Goal: Feedback & Contribution: Leave review/rating

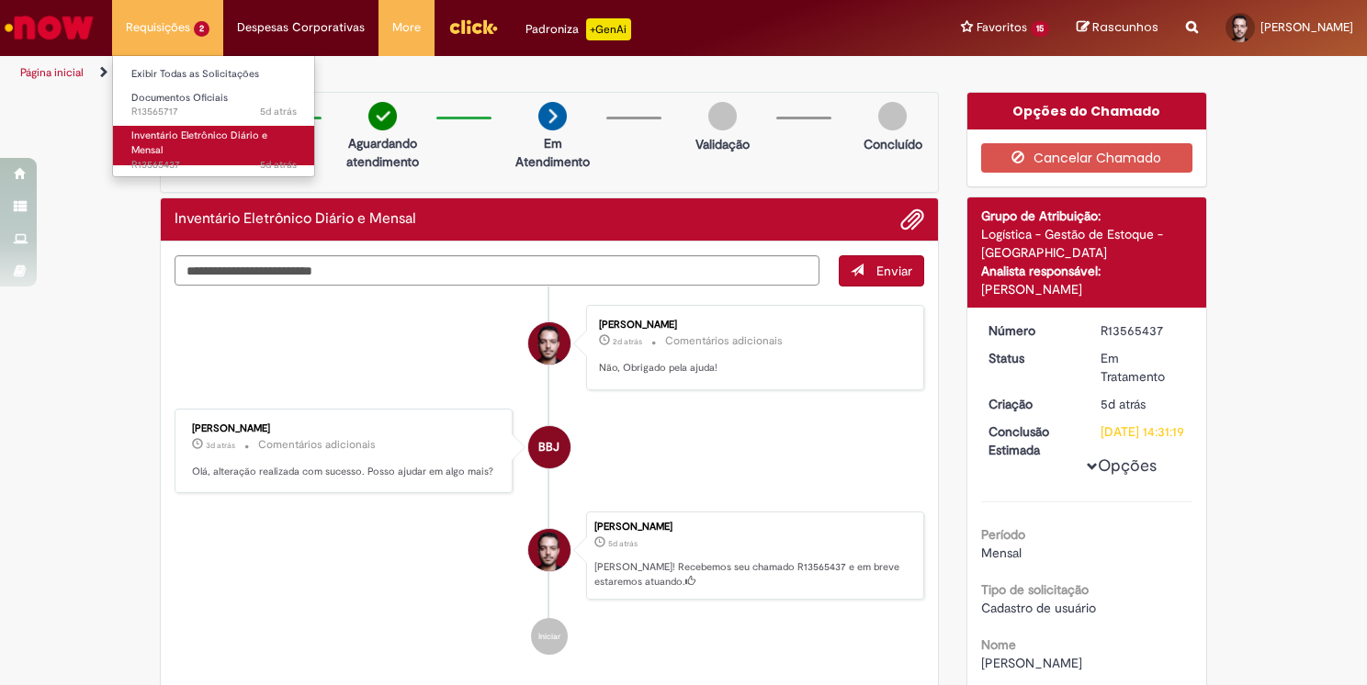
click at [171, 142] on link "Inventário Eletrônico Diário e Mensal 5d atrás 5 dias atrás R13565437" at bounding box center [214, 146] width 202 height 40
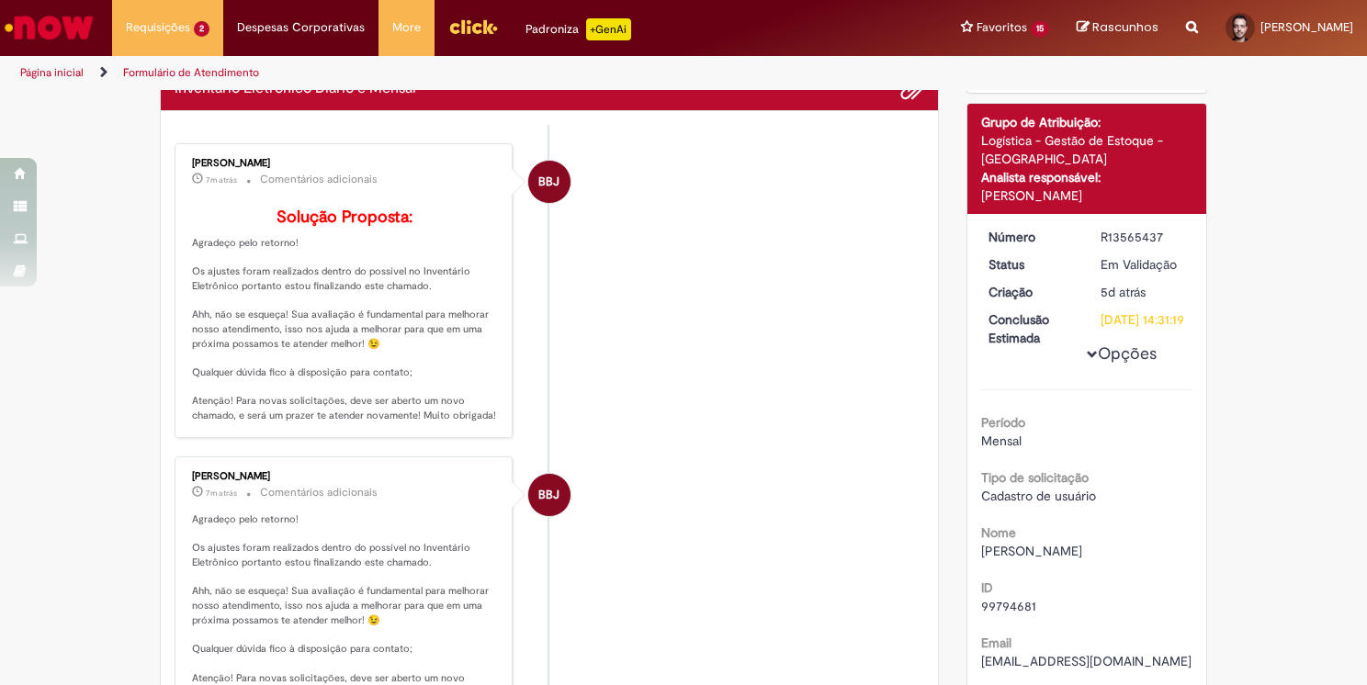
scroll to position [14, 0]
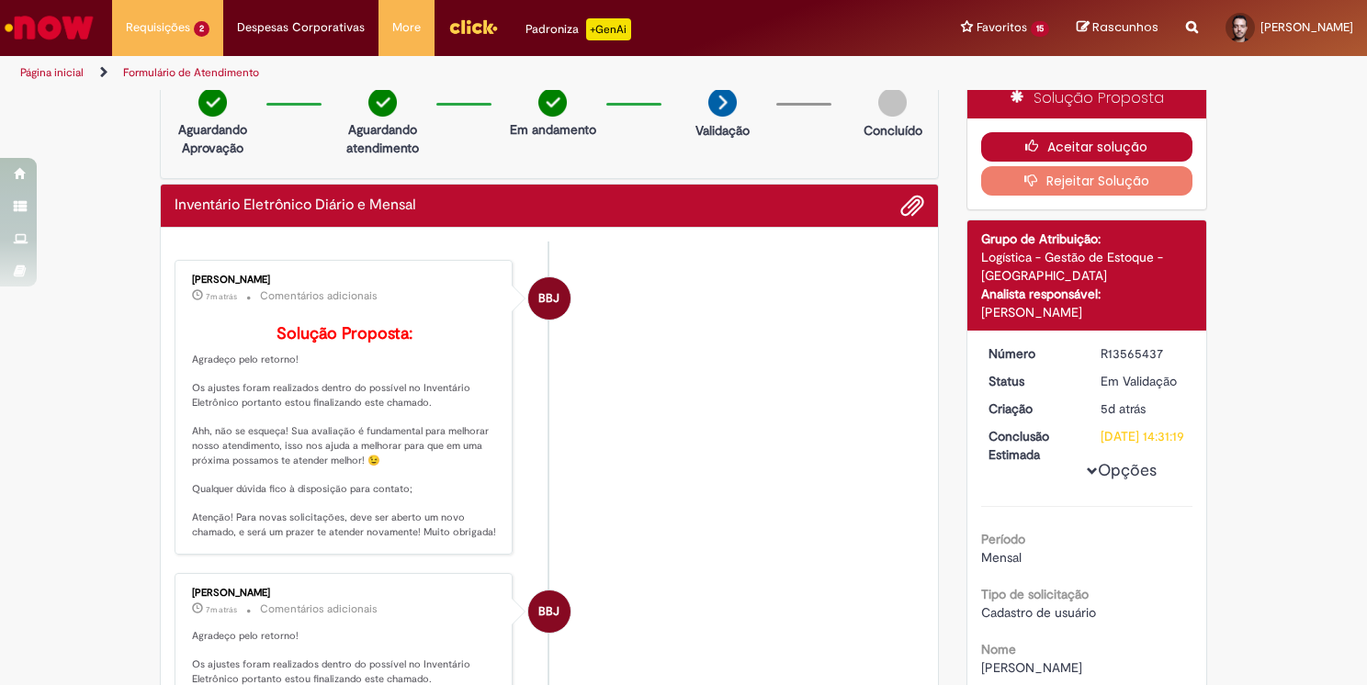
drag, startPoint x: 1044, startPoint y: 139, endPoint x: 1036, endPoint y: 145, distance: 9.8
click at [1044, 139] on button "Aceitar solução" at bounding box center [1087, 146] width 212 height 29
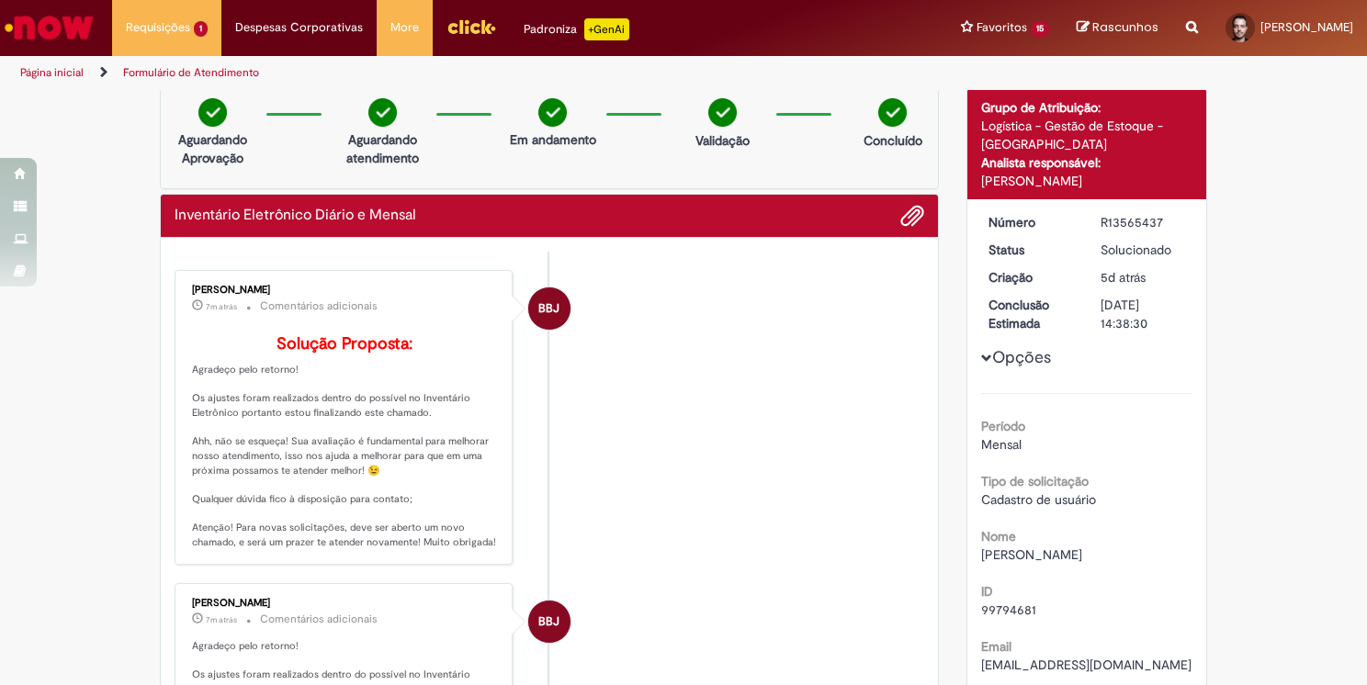
scroll to position [0, 0]
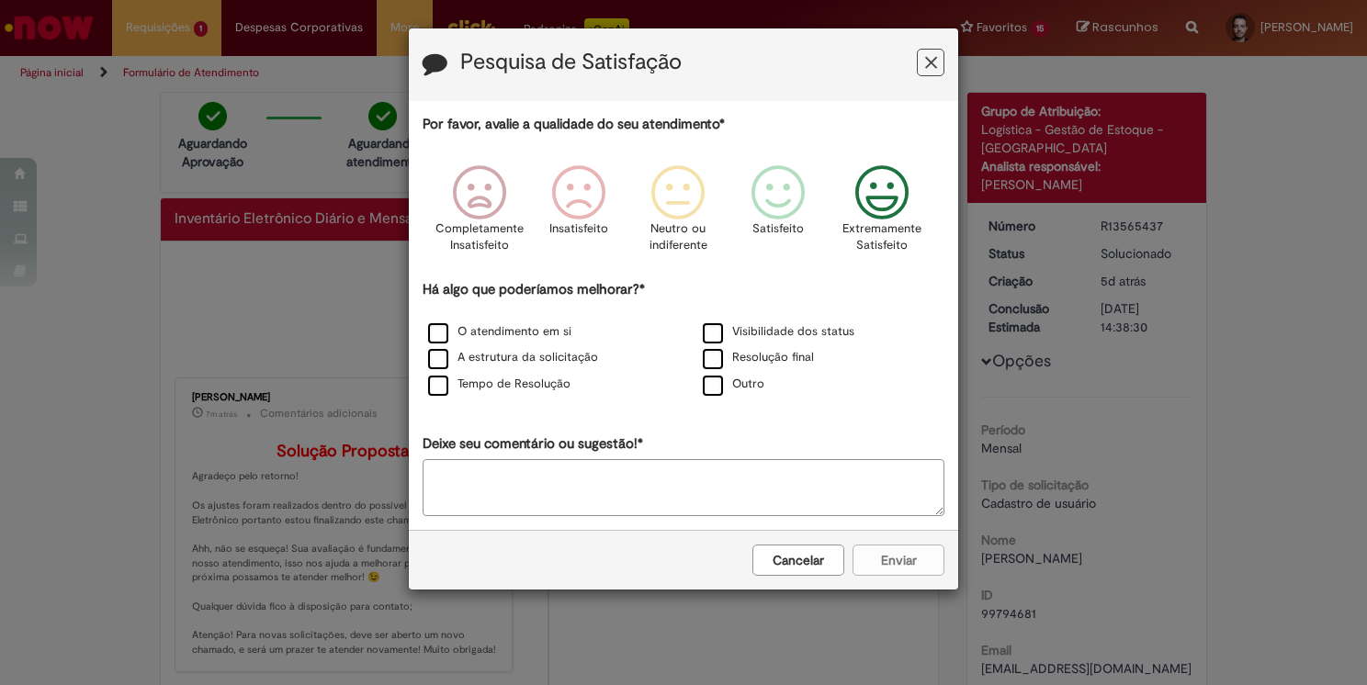
click at [883, 192] on icon "Feedback" at bounding box center [882, 192] width 69 height 55
click at [513, 379] on label "Tempo de Resolução" at bounding box center [499, 384] width 142 height 17
click at [445, 379] on label "Tempo de Resolução" at bounding box center [499, 384] width 142 height 17
click at [441, 329] on label "O atendimento em si" at bounding box center [499, 331] width 143 height 17
drag, startPoint x: 437, startPoint y: 330, endPoint x: 453, endPoint y: 352, distance: 27.0
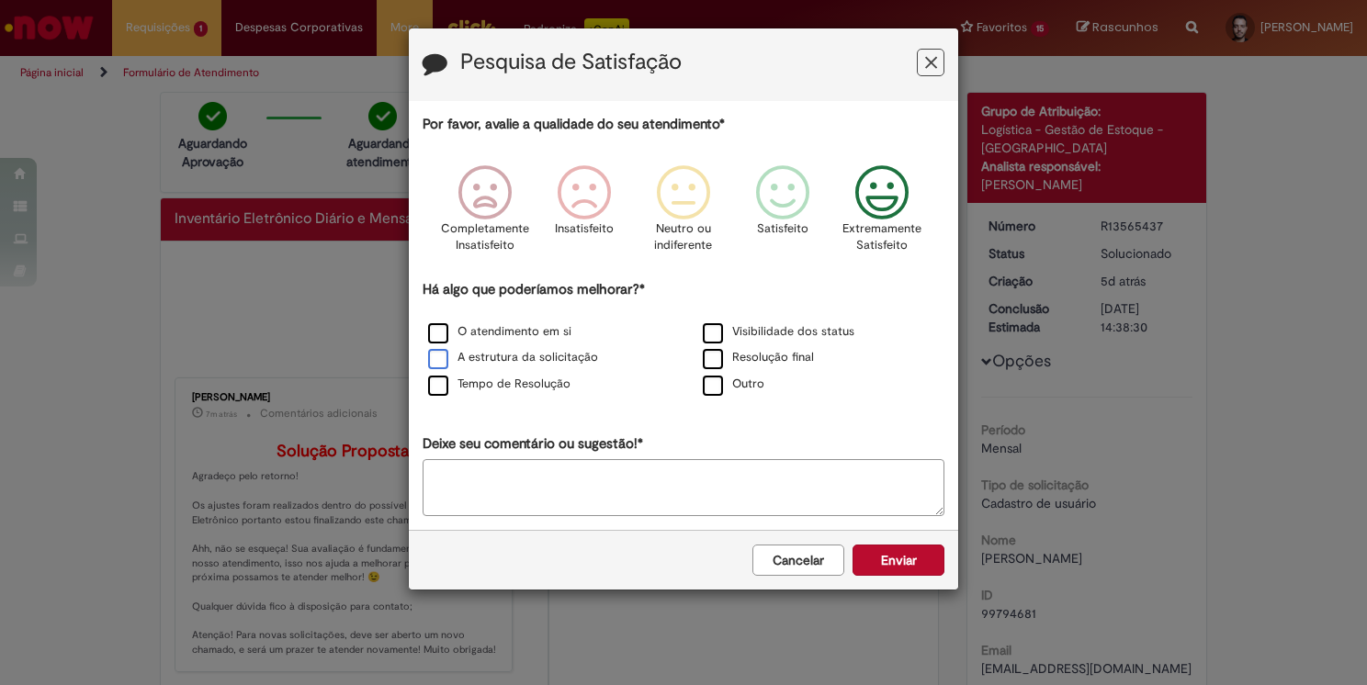
click at [439, 330] on label "O atendimento em si" at bounding box center [499, 331] width 143 height 17
click at [445, 385] on label "Tempo de Resolução" at bounding box center [499, 384] width 142 height 17
click at [637, 481] on textarea "Deixe seu comentário ou sugestão!*" at bounding box center [684, 487] width 522 height 57
click at [717, 388] on label "Outro" at bounding box center [734, 384] width 62 height 17
click at [684, 484] on textarea "Deixe seu comentário ou sugestão!*" at bounding box center [684, 487] width 522 height 57
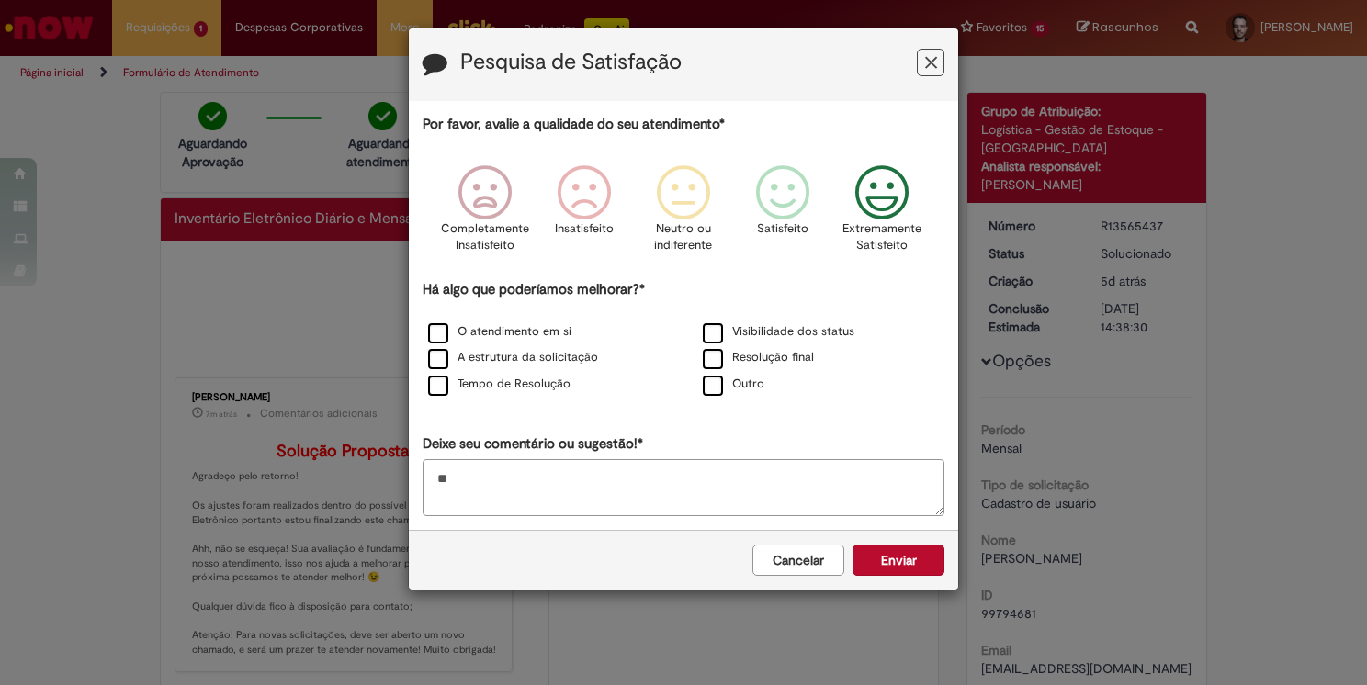
type textarea "*"
click at [717, 377] on label "Outro" at bounding box center [734, 384] width 62 height 17
click at [717, 356] on label "Resolução final" at bounding box center [758, 357] width 111 height 17
click at [711, 356] on label "Resolução final" at bounding box center [758, 357] width 111 height 17
click at [709, 380] on label "Outro" at bounding box center [734, 384] width 62 height 17
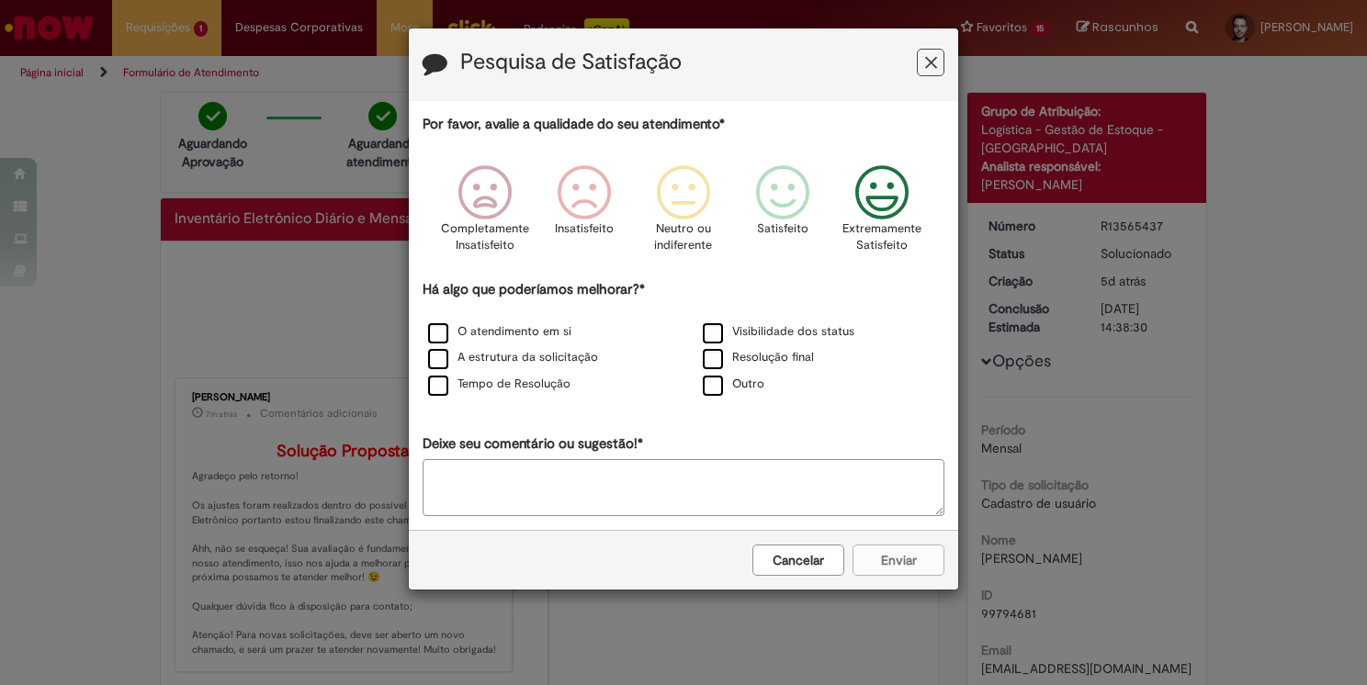
click at [698, 479] on textarea "Deixe seu comentário ou sugestão!*" at bounding box center [684, 487] width 522 height 57
type textarea "**********"
click at [939, 553] on button "Enviar" at bounding box center [899, 560] width 92 height 31
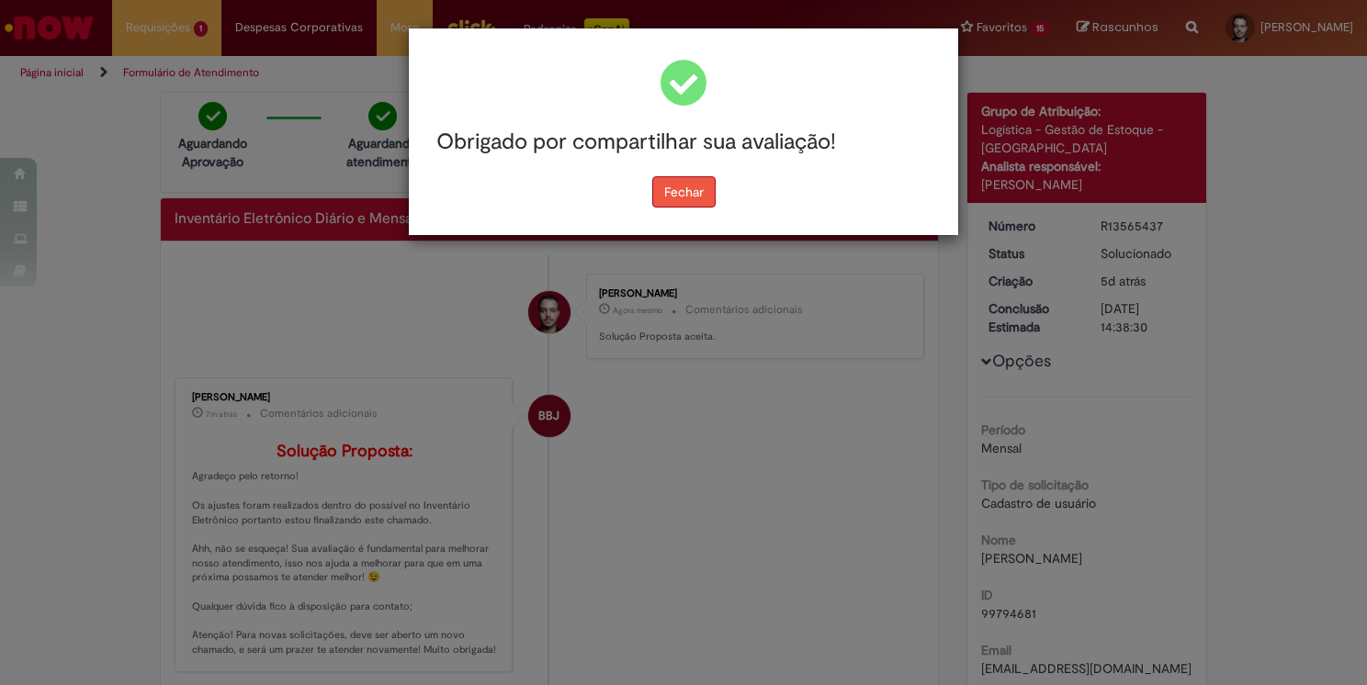
click at [708, 203] on button "Fechar" at bounding box center [683, 191] width 63 height 31
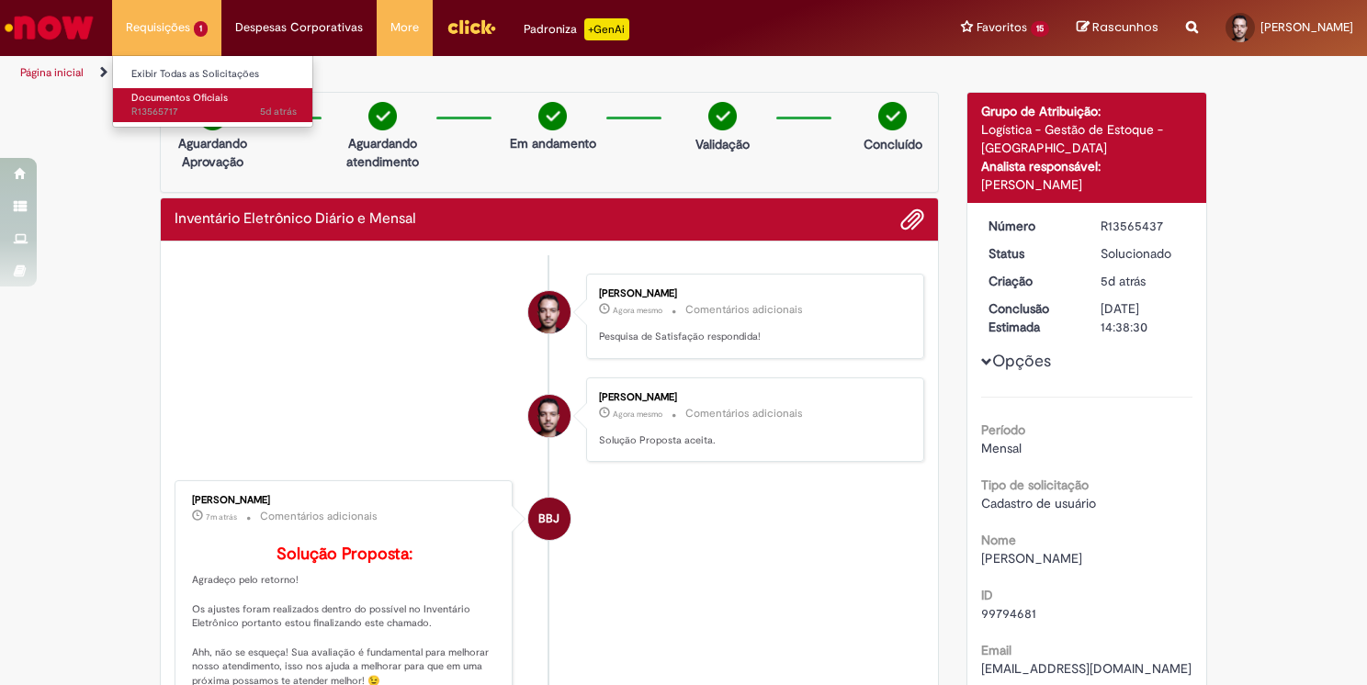
click at [173, 108] on span "5d atrás 5 dias atrás R13565717" at bounding box center [213, 112] width 165 height 15
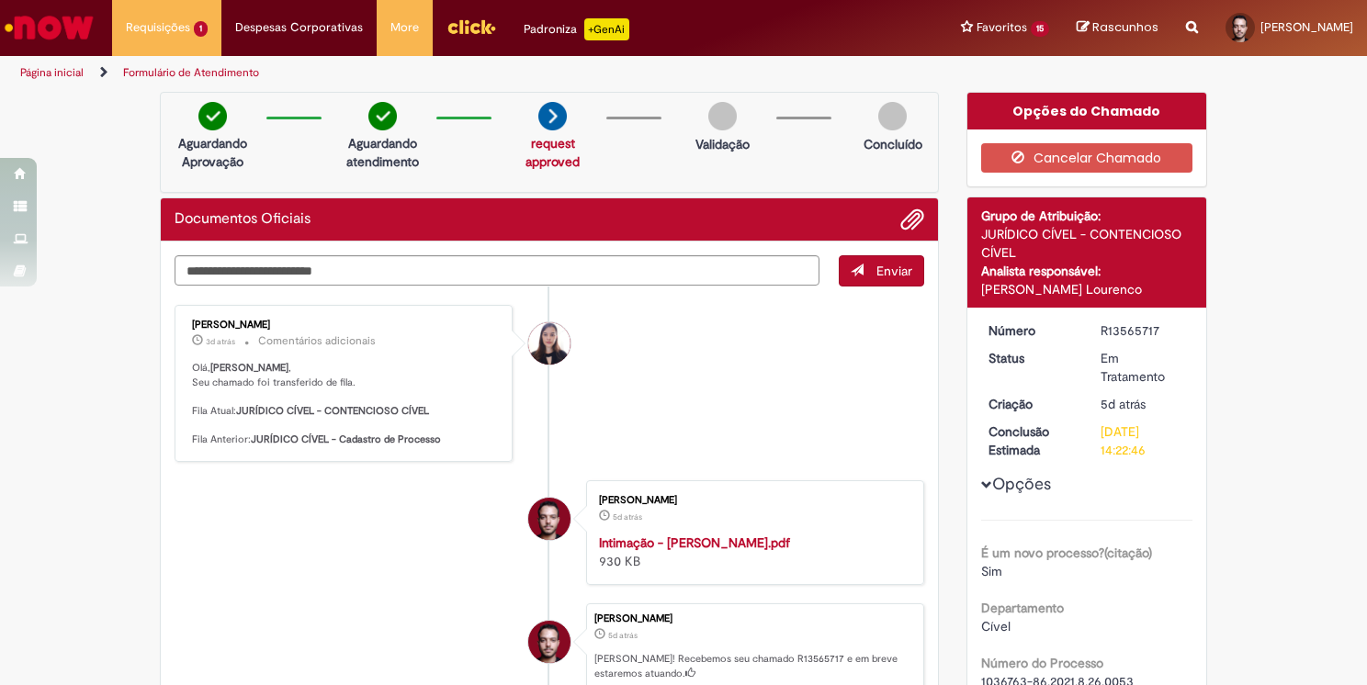
click at [224, 533] on li "Lucas Oliveira De Freitas 5d atrás 5 dias atrás Intimação - Daniel.pdf 930 KB" at bounding box center [550, 533] width 750 height 105
